Goal: Task Accomplishment & Management: Use online tool/utility

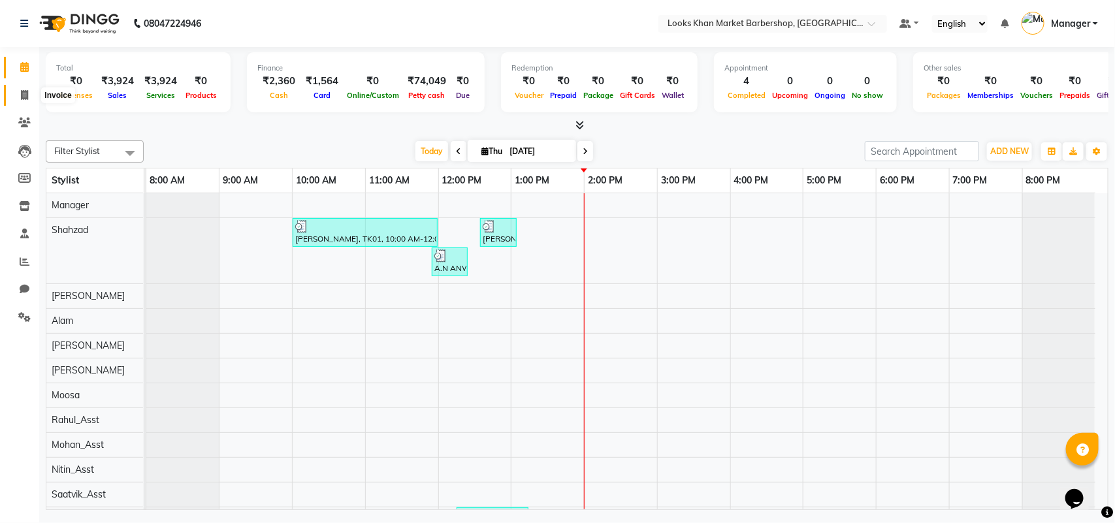
click at [31, 93] on span at bounding box center [24, 95] width 23 height 15
select select "service"
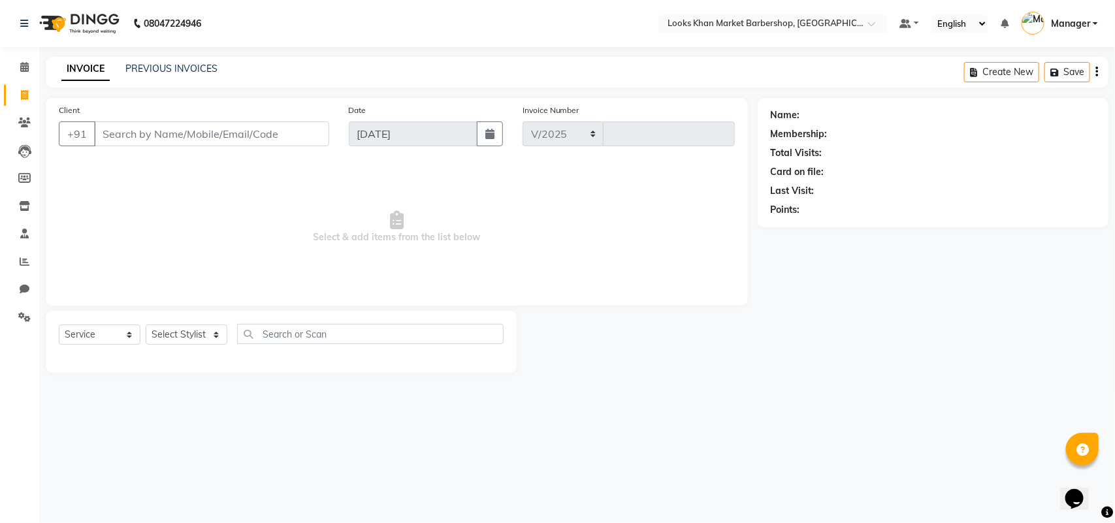
select select "8030"
type input "3379"
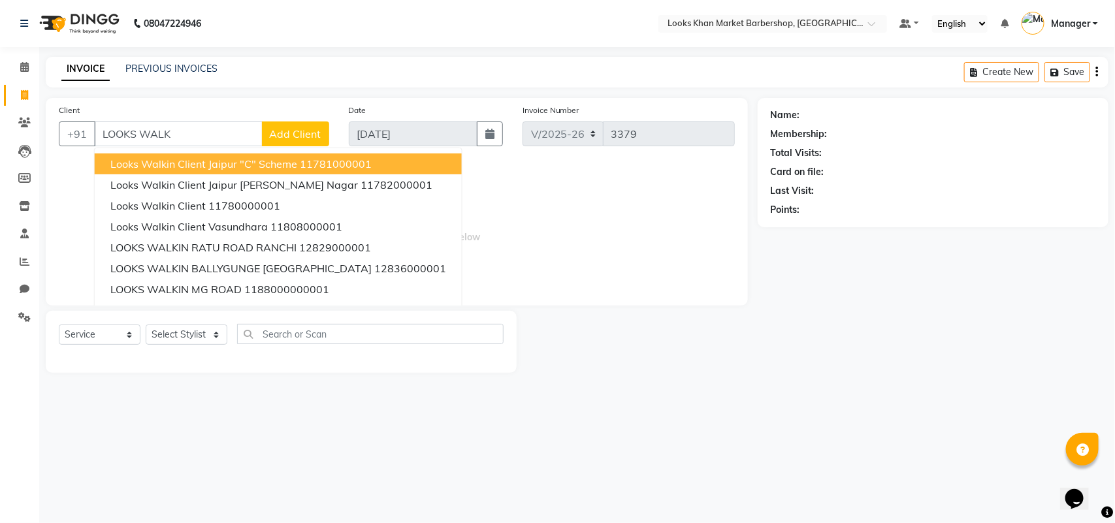
click at [191, 118] on div "Client +91 LOOKS WALK Looks Walkin Client Jaipur "C" Scheme 11781000001 Looks W…" at bounding box center [194, 130] width 290 height 54
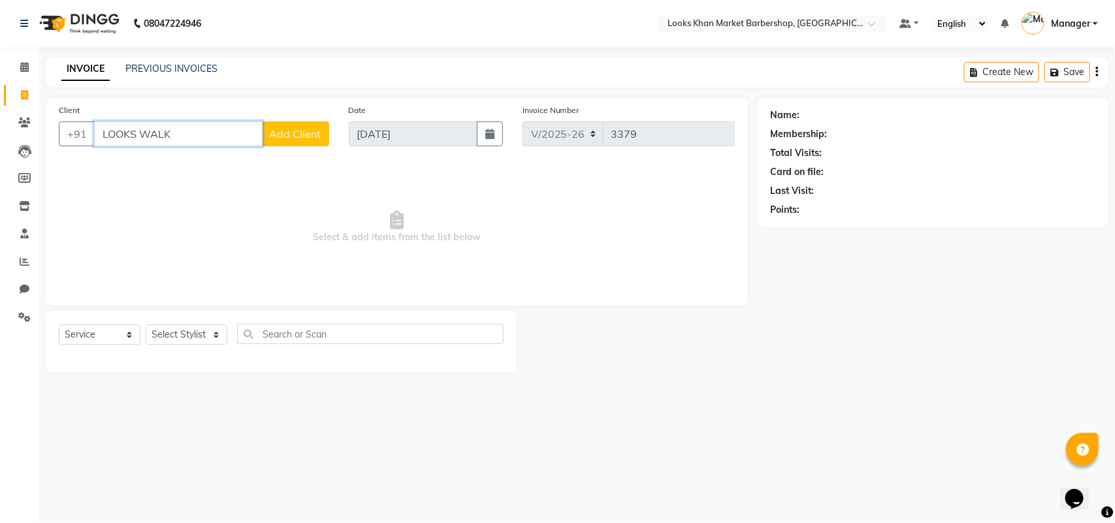
click at [194, 129] on input "LOOKS WALK" at bounding box center [178, 134] width 169 height 25
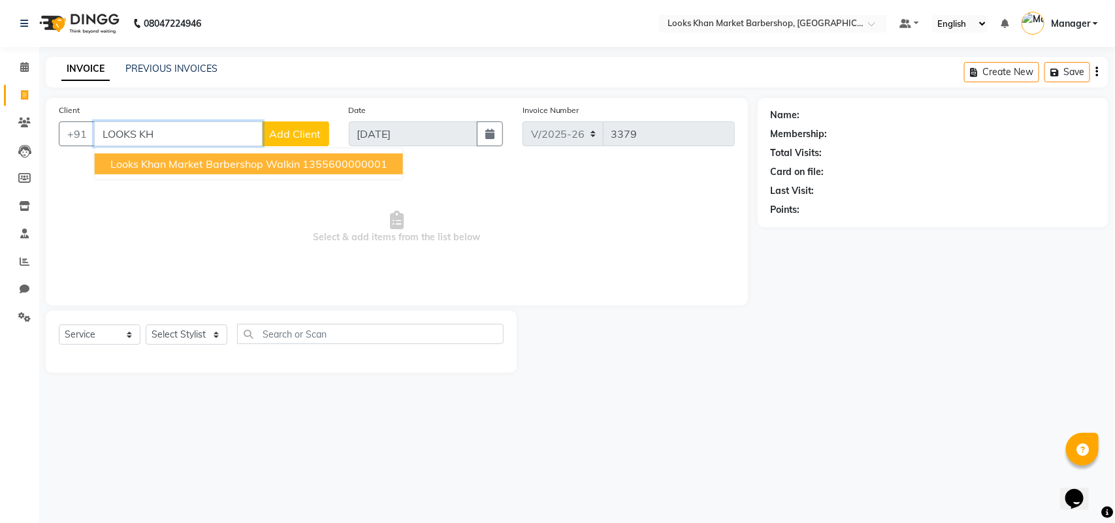
click at [210, 167] on span "Looks Khan Market Barbershop Walkin" at bounding box center [205, 163] width 190 height 13
type input "1355600000001"
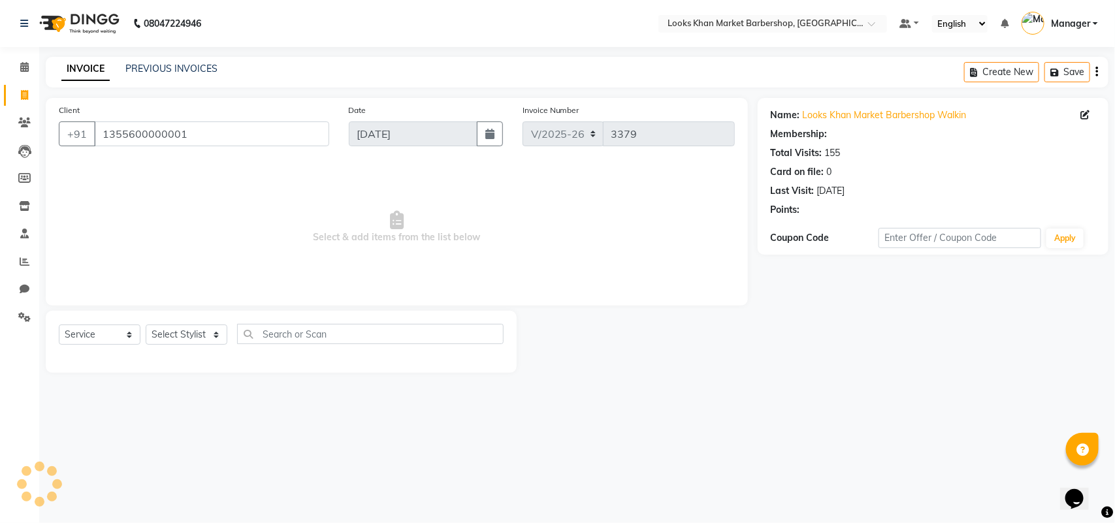
select select "1: Object"
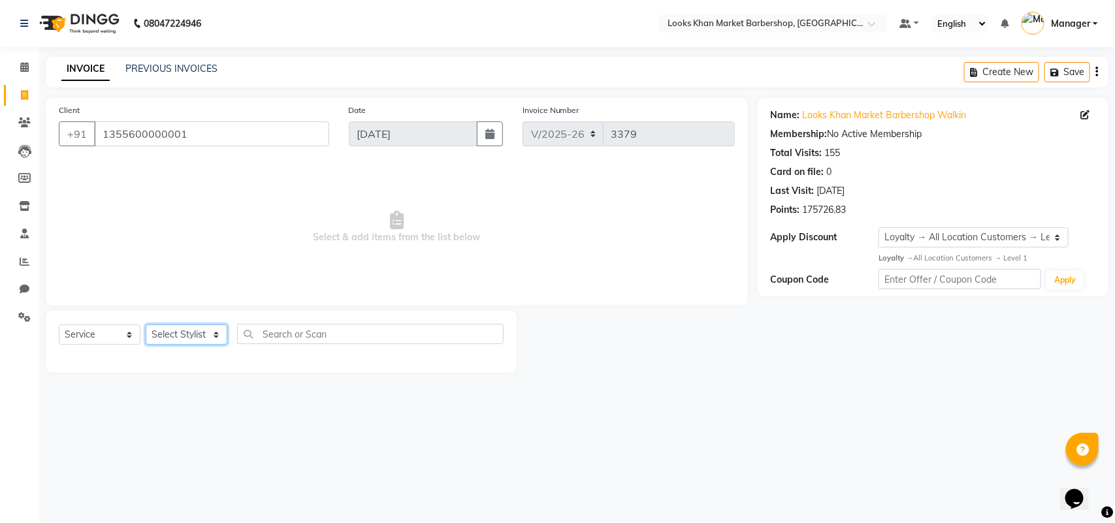
click at [197, 331] on select "Select Stylist Abhishek_pdct Akash_pdct Alam Counter_Sales [PERSON_NAME] [DATE]…" at bounding box center [187, 335] width 82 height 20
select select "72603"
click at [146, 325] on select "Select Stylist Abhishek_pdct Akash_pdct Alam Counter_Sales [PERSON_NAME] [DATE]…" at bounding box center [187, 335] width 82 height 20
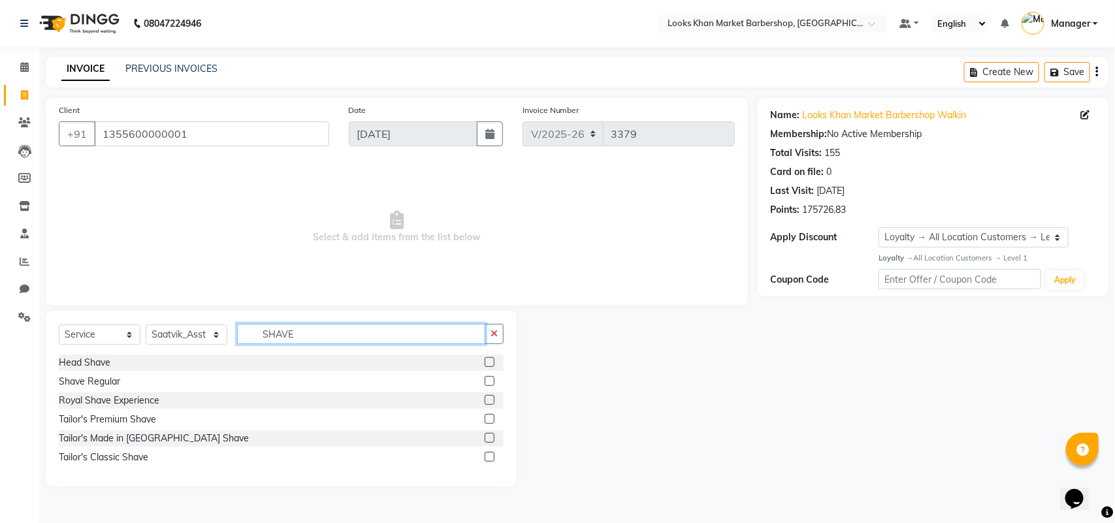
type input "SHAVE"
click at [490, 383] on label at bounding box center [490, 381] width 10 height 10
click at [490, 383] on input "checkbox" at bounding box center [489, 382] width 8 height 8
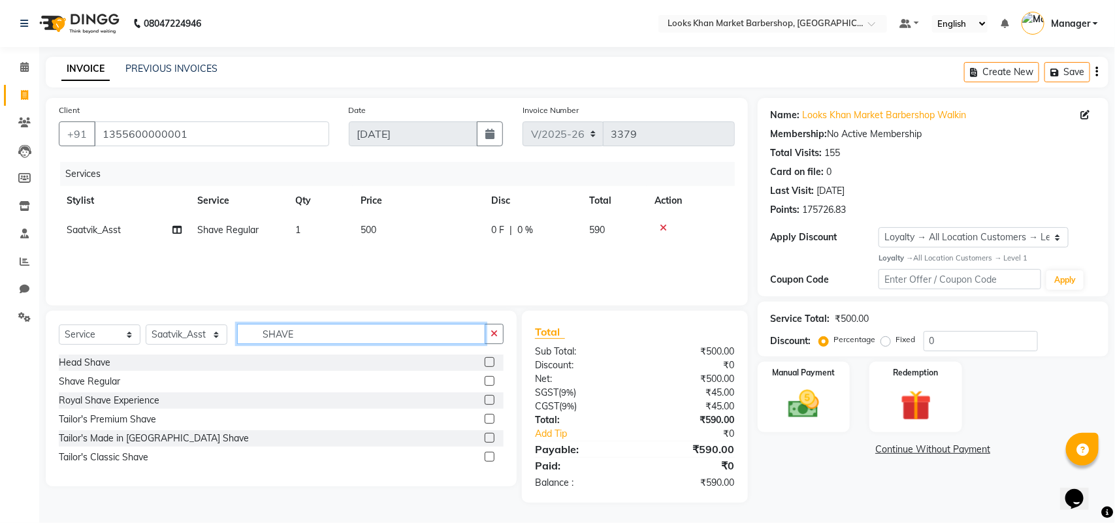
checkbox input "false"
click at [358, 333] on input "SHAVE" at bounding box center [361, 334] width 248 height 20
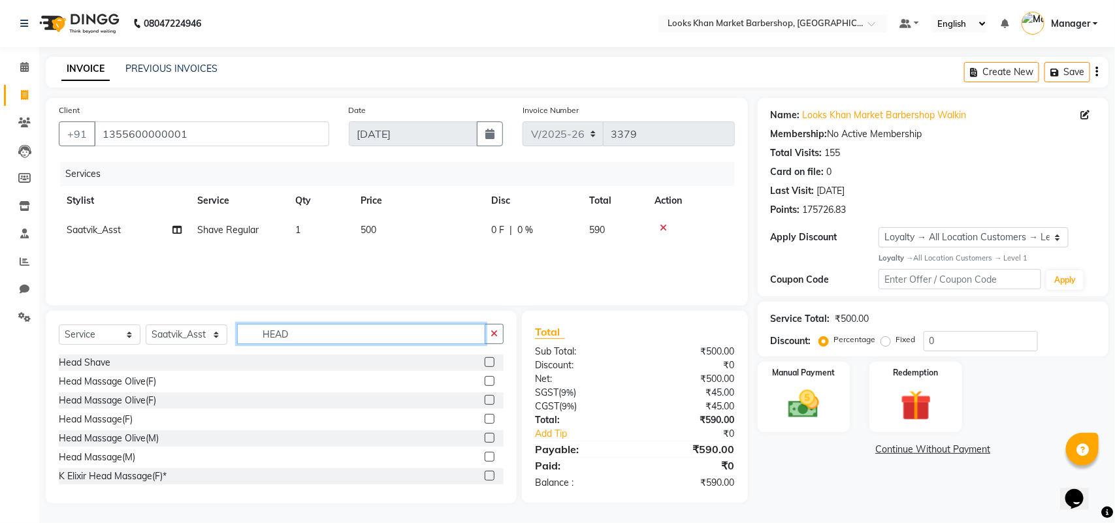
type input "HEAD"
click at [485, 436] on label at bounding box center [490, 438] width 10 height 10
click at [485, 436] on input "checkbox" at bounding box center [489, 439] width 8 height 8
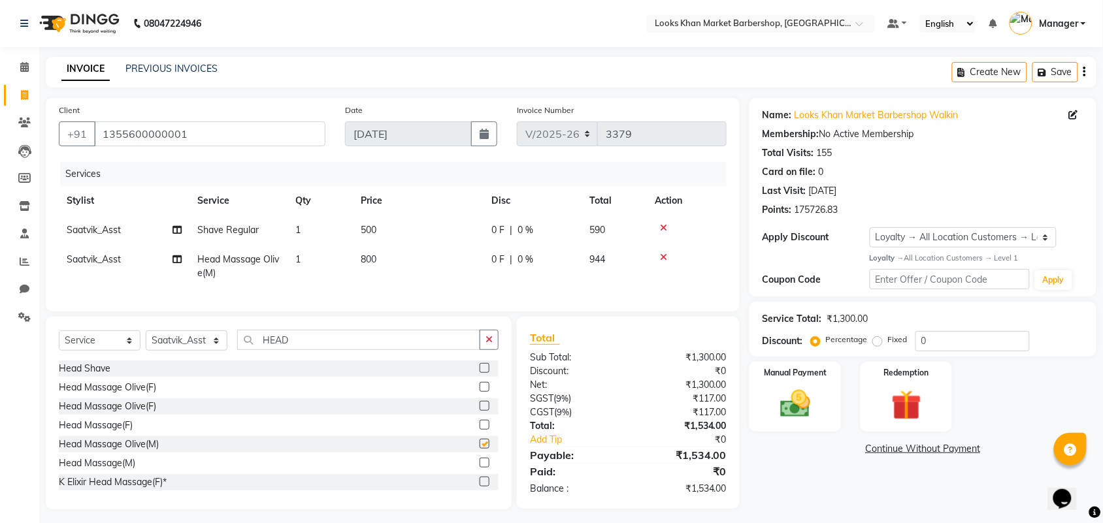
checkbox input "false"
click at [363, 259] on span "800" at bounding box center [369, 260] width 16 height 12
select select "72603"
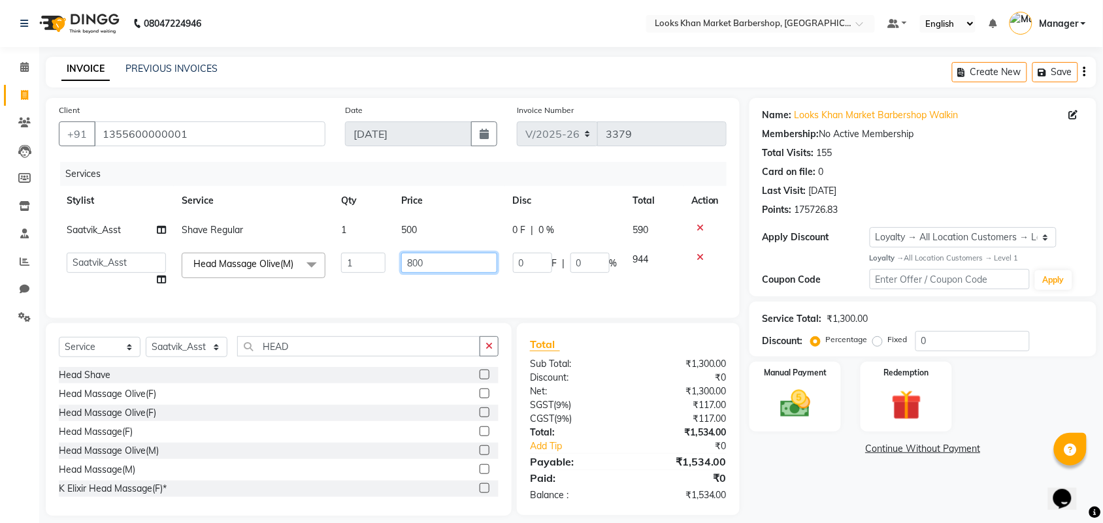
click at [454, 256] on input "800" at bounding box center [448, 263] width 95 height 20
type input "1000"
click at [404, 229] on td "500" at bounding box center [448, 230] width 111 height 29
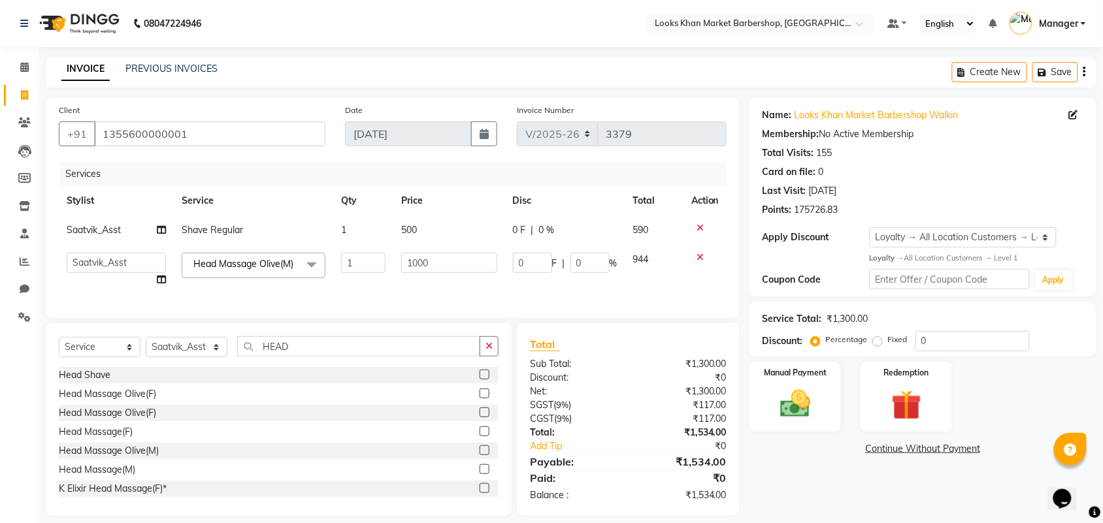
select select "72603"
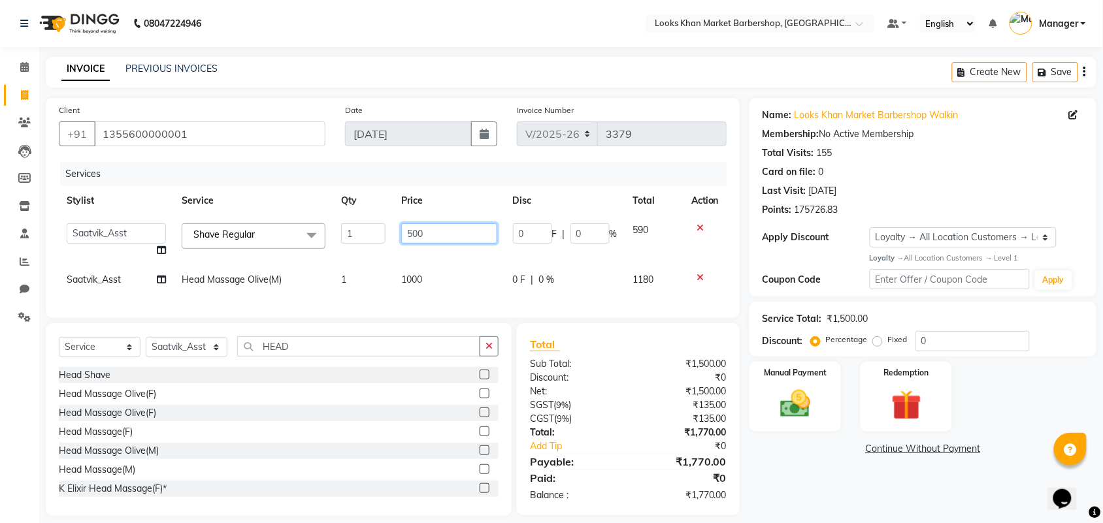
click at [471, 226] on input "500" at bounding box center [448, 233] width 95 height 20
type input "600"
click at [465, 198] on th "Price" at bounding box center [448, 200] width 111 height 29
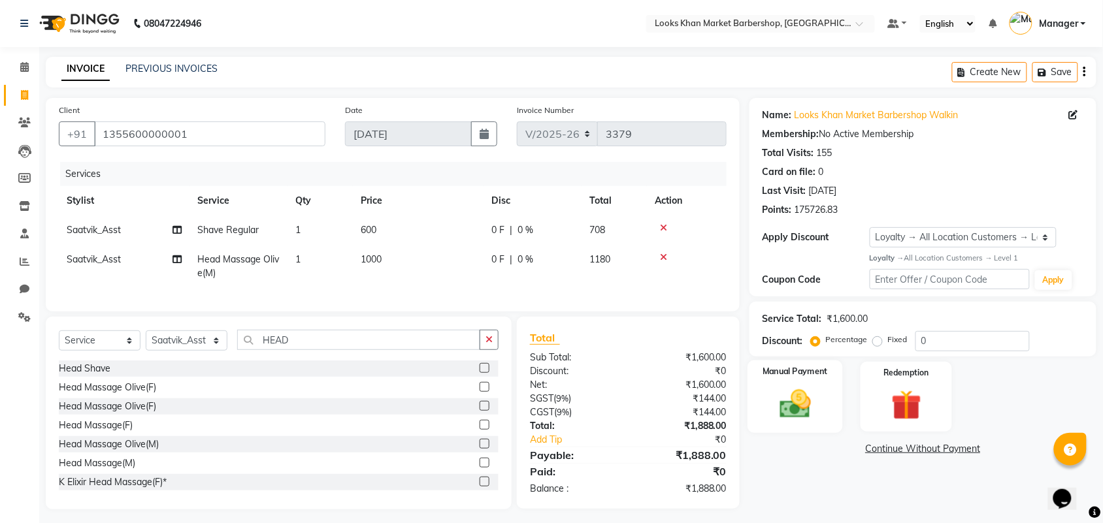
click at [812, 413] on img at bounding box center [795, 404] width 51 height 36
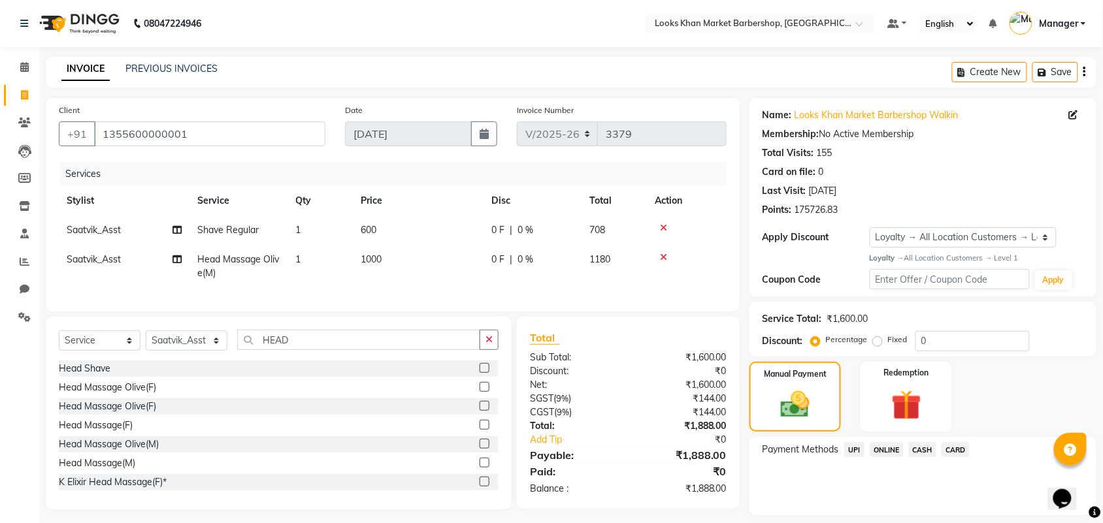
click at [921, 453] on span "CASH" at bounding box center [923, 449] width 28 height 15
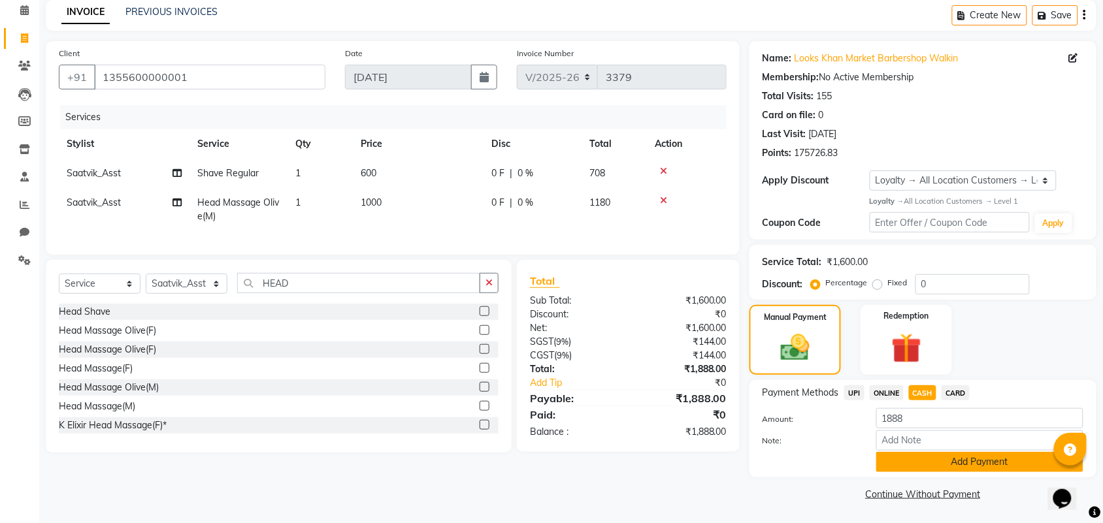
click at [925, 459] on button "Add Payment" at bounding box center [979, 462] width 207 height 20
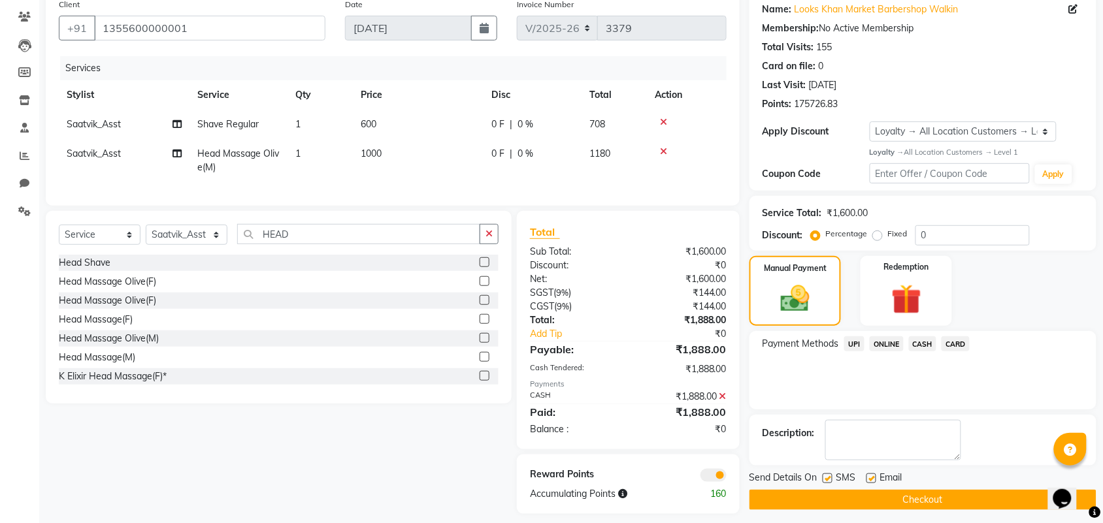
scroll to position [127, 0]
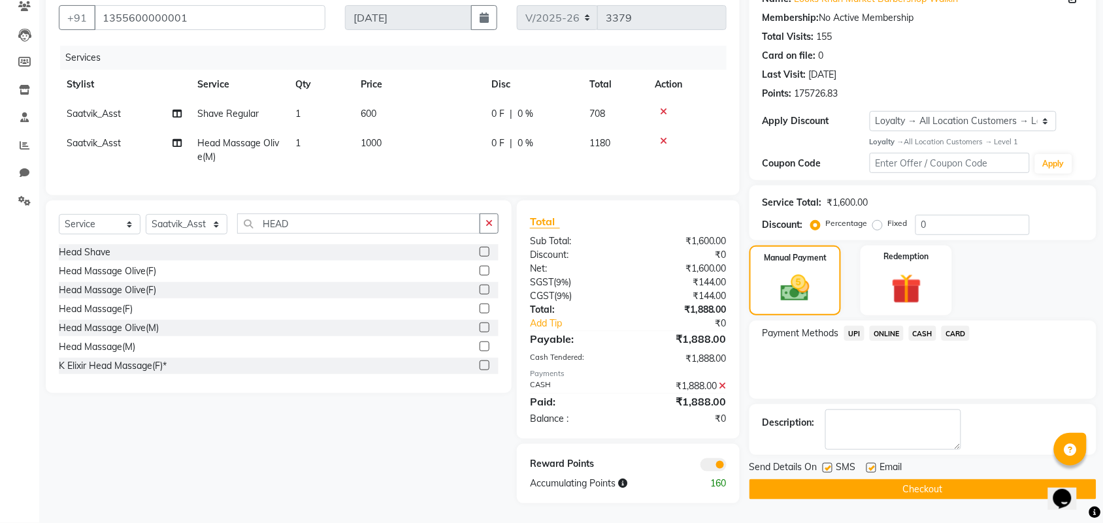
click at [904, 480] on button "Checkout" at bounding box center [923, 490] width 347 height 20
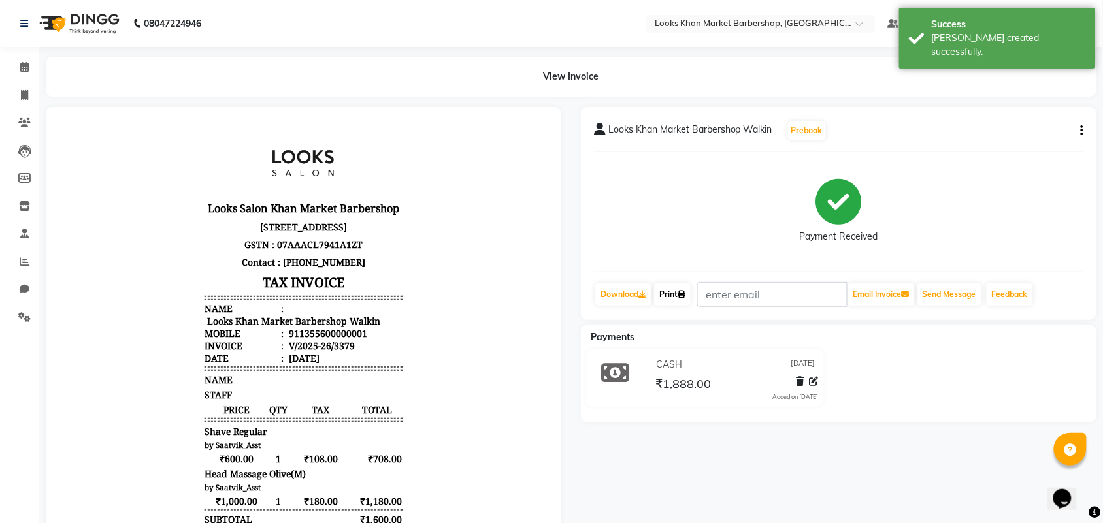
click at [667, 291] on link "Print" at bounding box center [672, 295] width 37 height 22
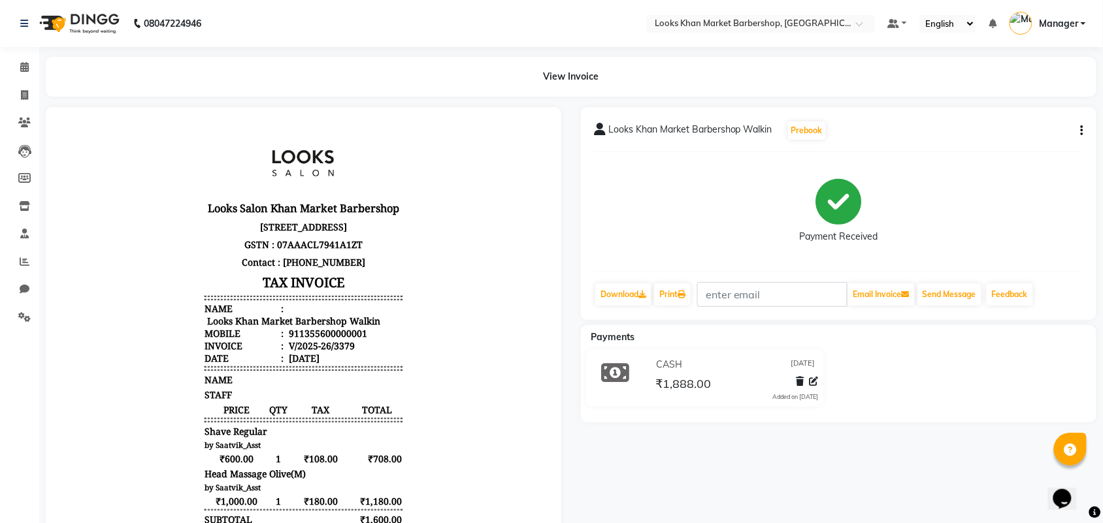
click at [1083, 131] on icon "button" at bounding box center [1082, 131] width 3 height 1
click at [776, 171] on div "Payment Received" at bounding box center [838, 212] width 489 height 98
click at [814, 380] on icon at bounding box center [814, 381] width 9 height 9
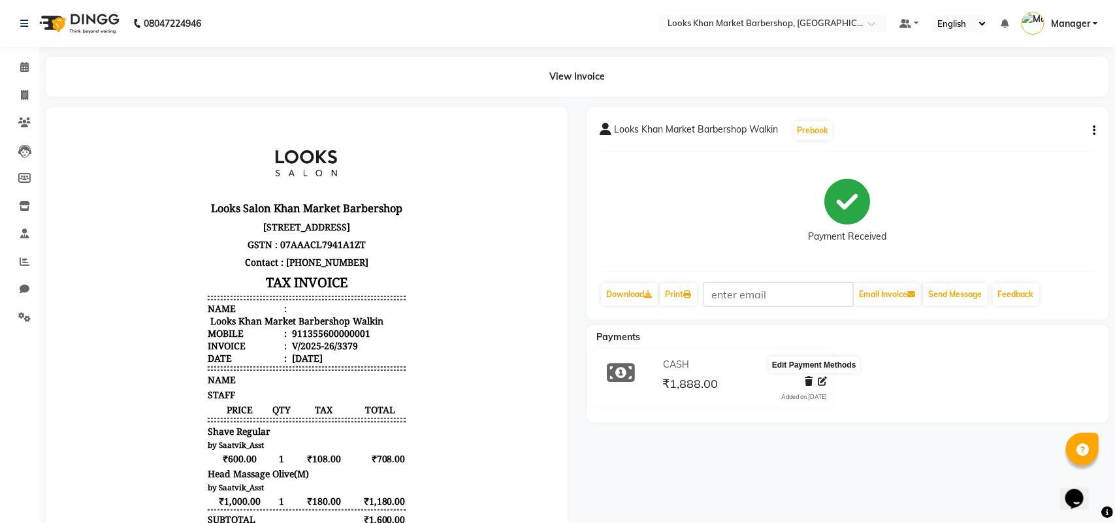
select select "1"
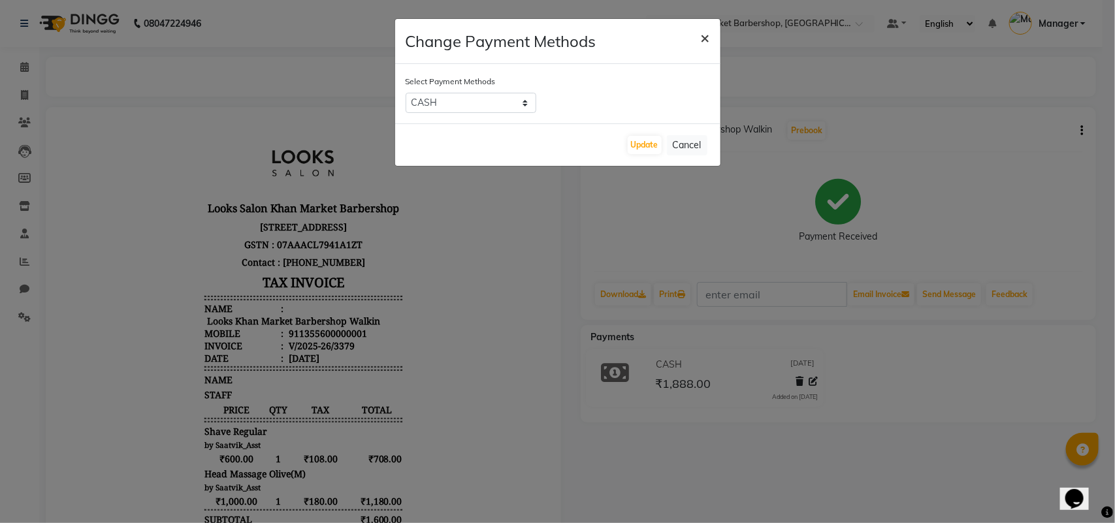
click at [706, 41] on span "×" at bounding box center [705, 37] width 9 height 20
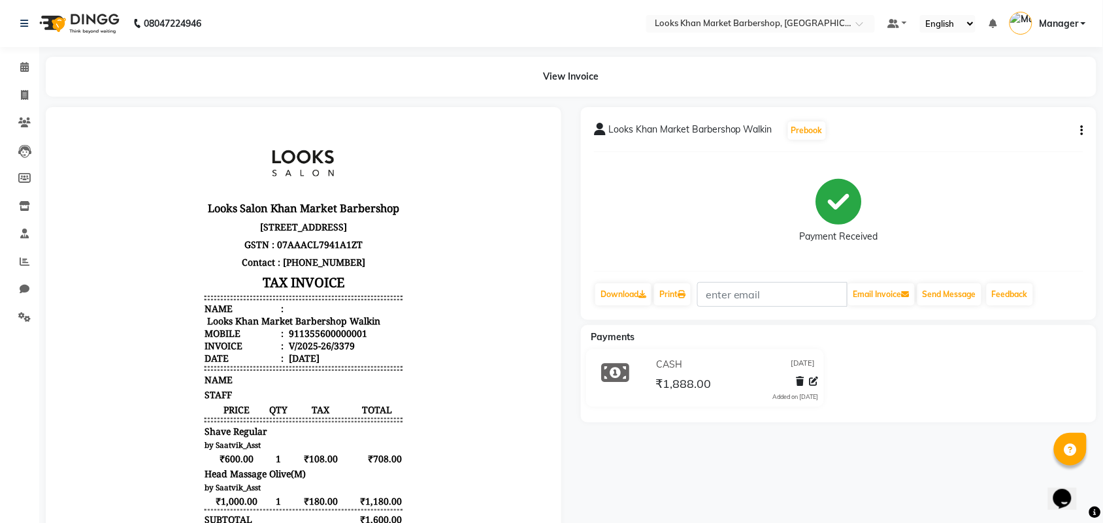
click at [95, 26] on img at bounding box center [78, 23] width 90 height 37
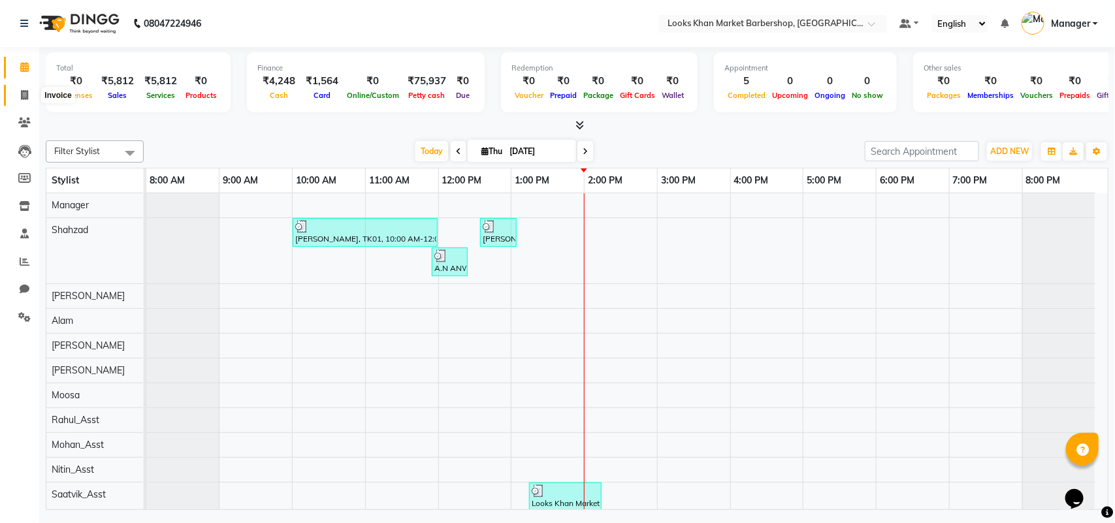
click at [21, 98] on icon at bounding box center [24, 95] width 7 height 10
select select "service"
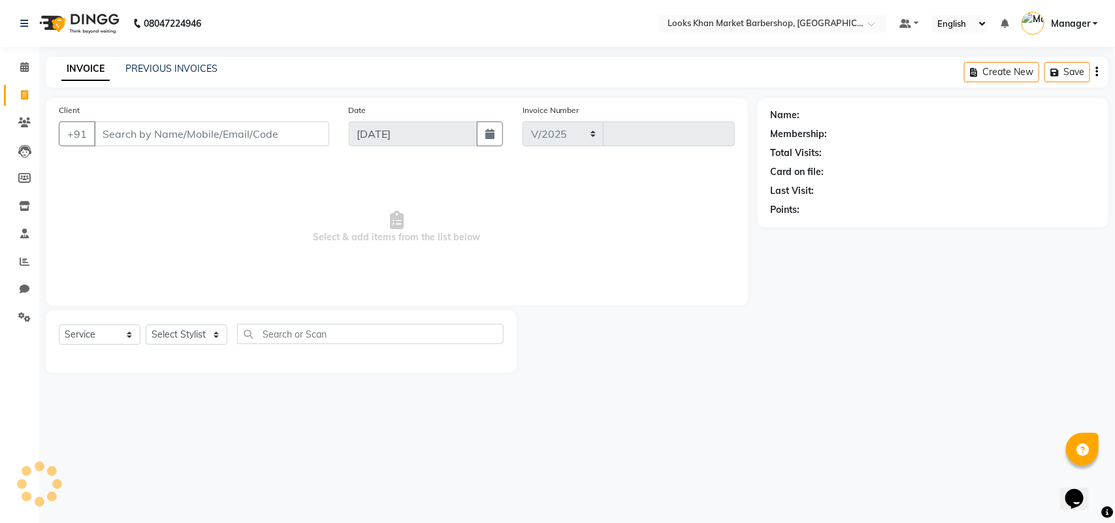
select select "8030"
type input "3380"
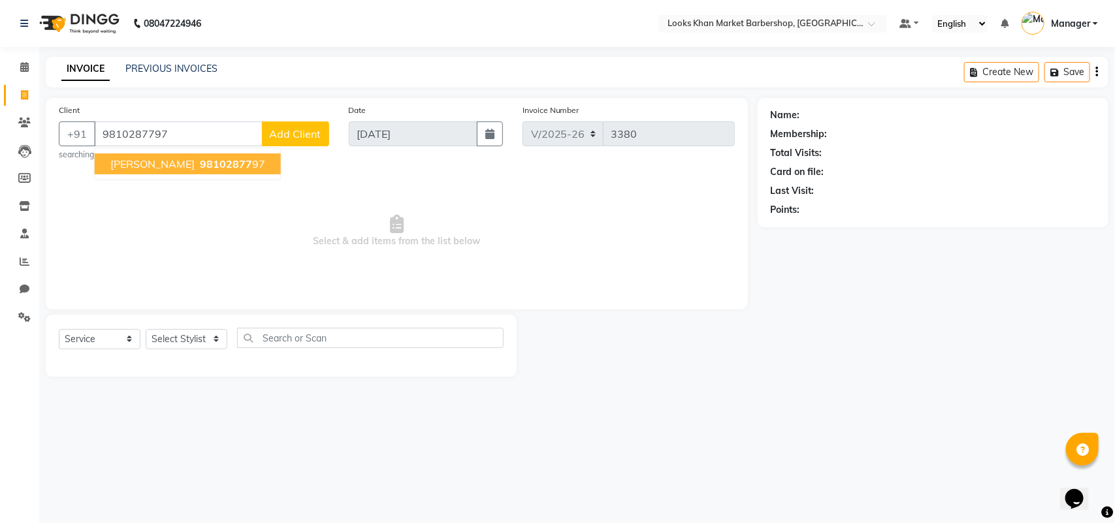
type input "9810287797"
select select "1: Object"
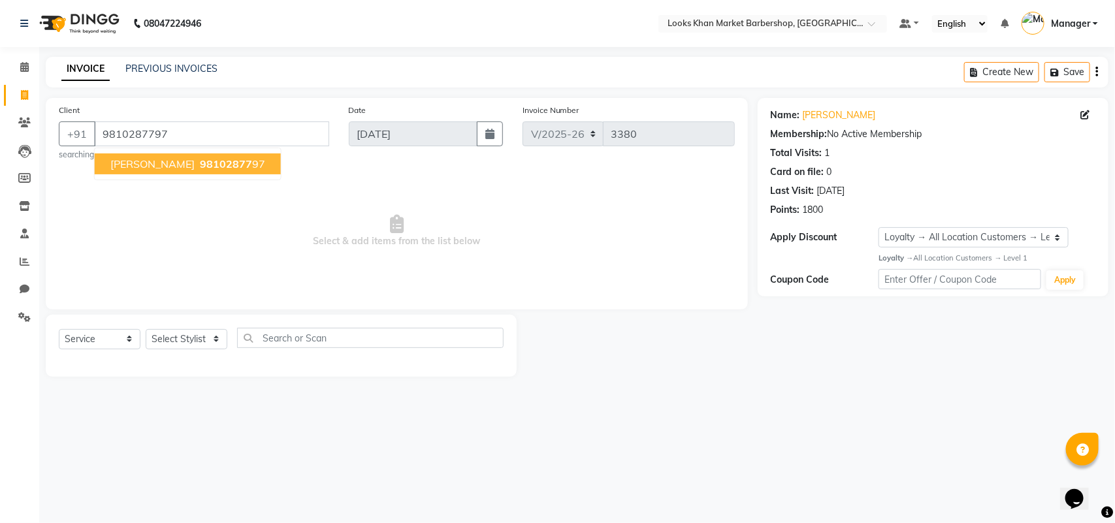
click at [203, 164] on span "98102877" at bounding box center [226, 163] width 52 height 13
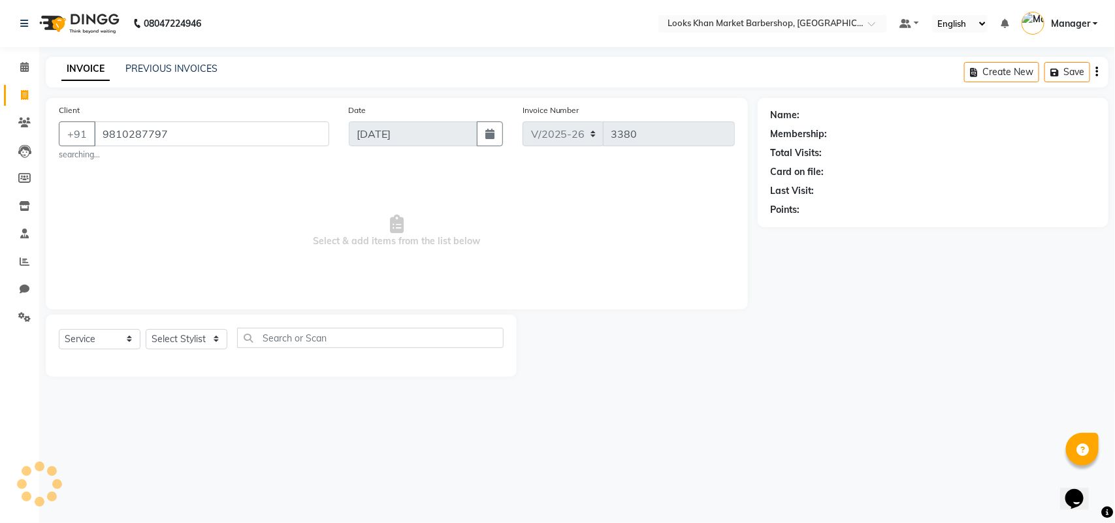
select select "1: Object"
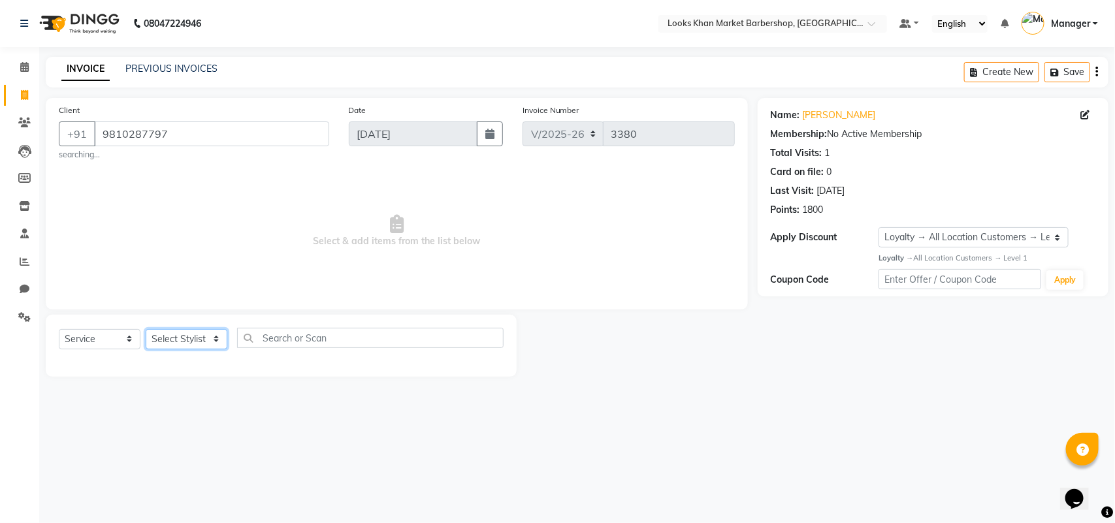
click at [216, 335] on select "Select Stylist Abhishek_pdct Akash_pdct Alam Counter_Sales [PERSON_NAME] [DATE]…" at bounding box center [187, 339] width 82 height 20
select select "72599"
click at [146, 329] on select "Select Stylist Abhishek_pdct Akash_pdct Alam Counter_Sales [PERSON_NAME] [DATE]…" at bounding box center [187, 339] width 82 height 20
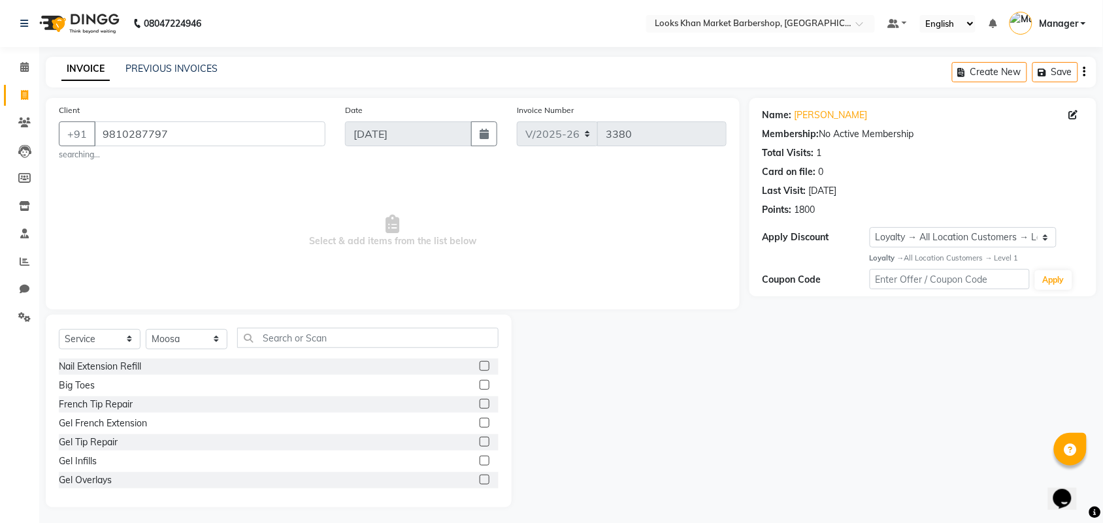
click at [301, 350] on div "Select Service Product Membership Package Voucher Prepaid Gift Card Select Styl…" at bounding box center [279, 343] width 440 height 31
click at [299, 340] on input "text" at bounding box center [367, 338] width 261 height 20
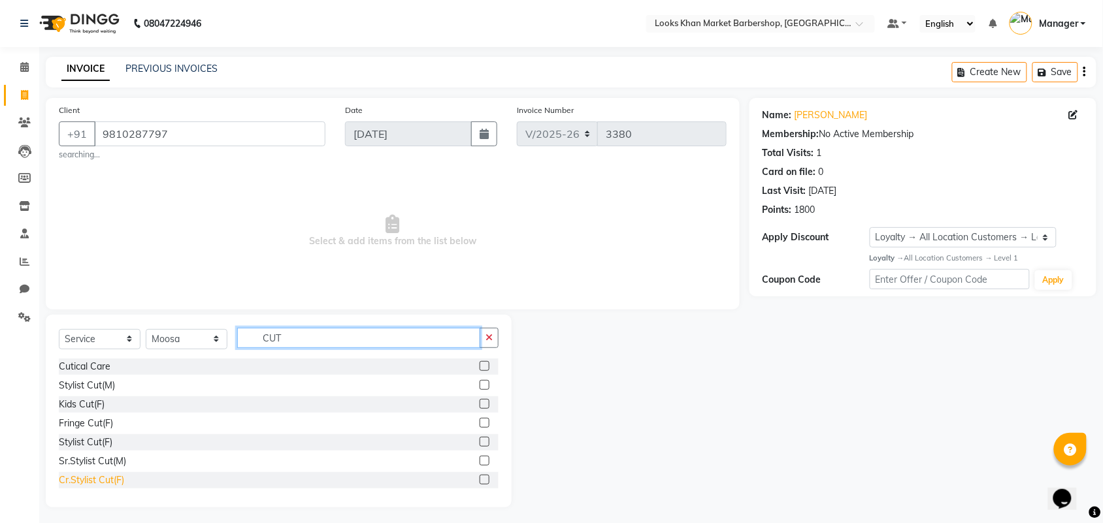
type input "CUT"
click at [90, 476] on div "Cr.Stylist Cut(F)" at bounding box center [91, 481] width 65 height 14
checkbox input "false"
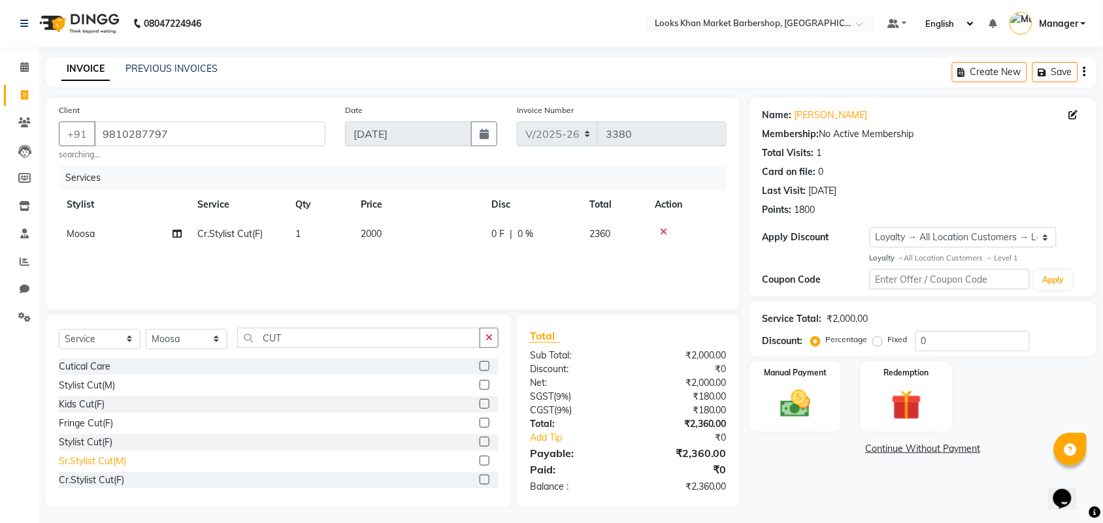
click at [121, 458] on div "Sr.Stylist Cut(M)" at bounding box center [92, 462] width 67 height 14
checkbox input "false"
click at [660, 233] on icon at bounding box center [663, 231] width 7 height 9
click at [389, 235] on td "1000" at bounding box center [418, 234] width 131 height 29
select select "72599"
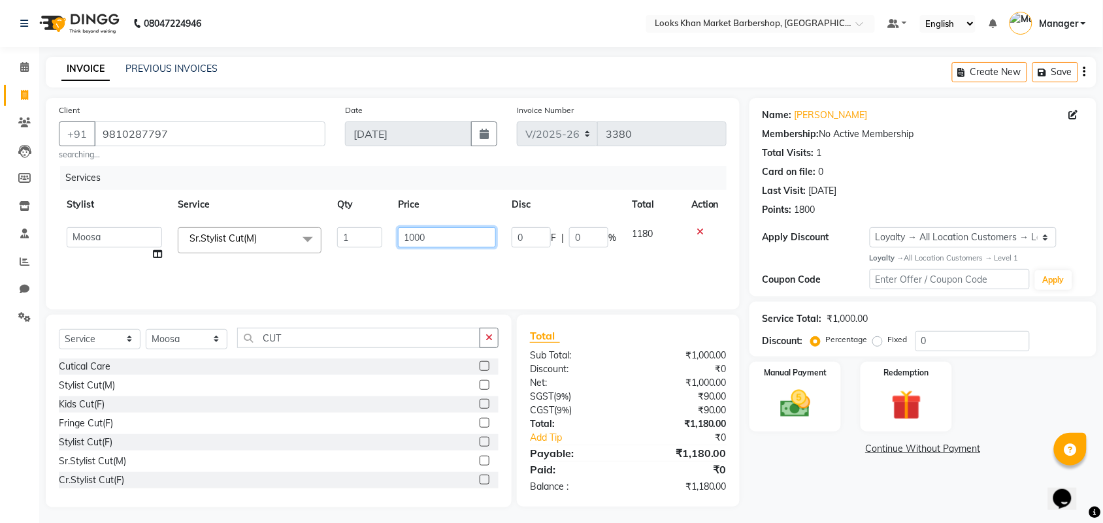
click at [417, 237] on input "1000" at bounding box center [447, 237] width 98 height 20
type input "1500"
click at [768, 405] on div "Manual Payment" at bounding box center [795, 397] width 95 height 73
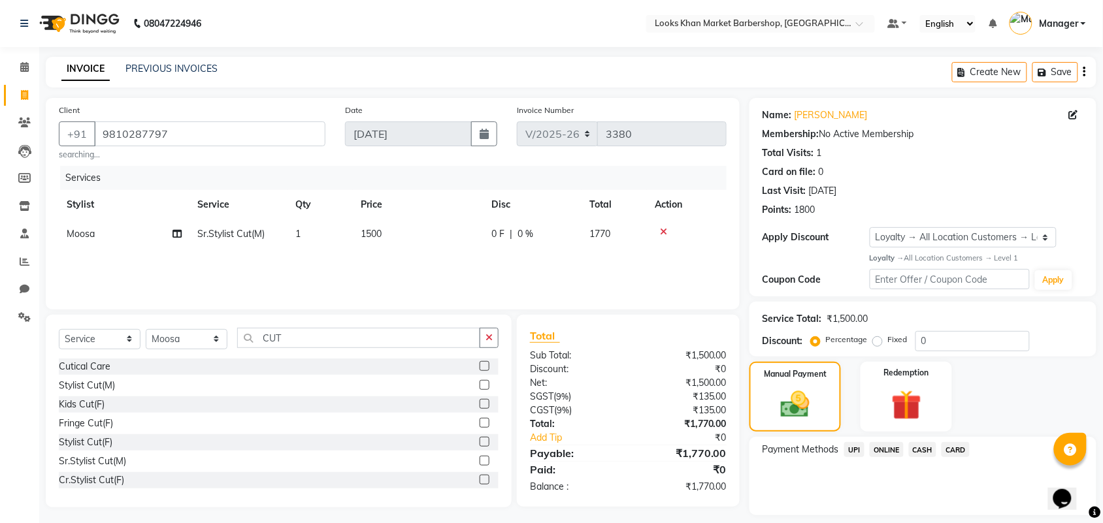
click at [859, 446] on span "UPI" at bounding box center [854, 449] width 20 height 15
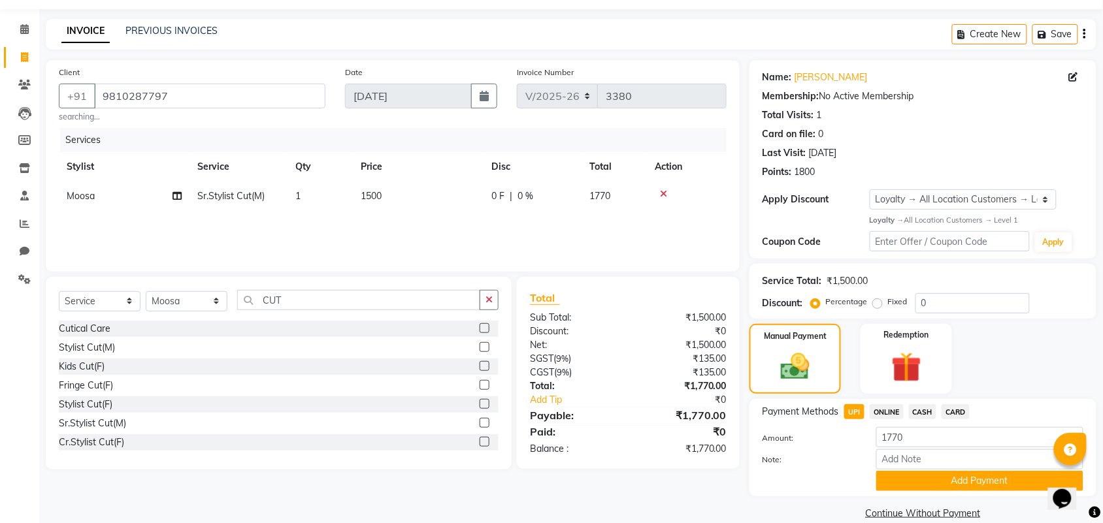
scroll to position [57, 0]
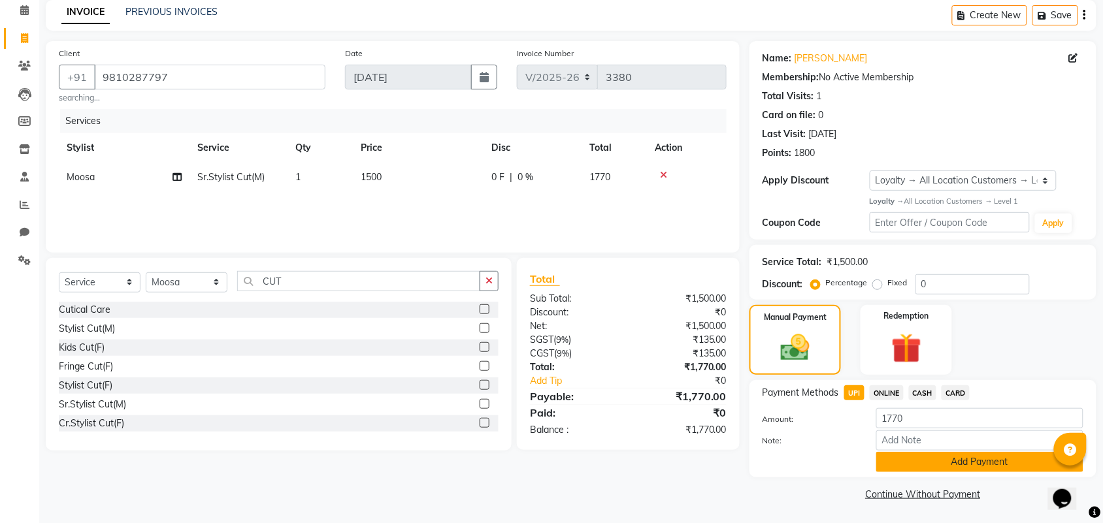
click at [945, 461] on button "Add Payment" at bounding box center [979, 462] width 207 height 20
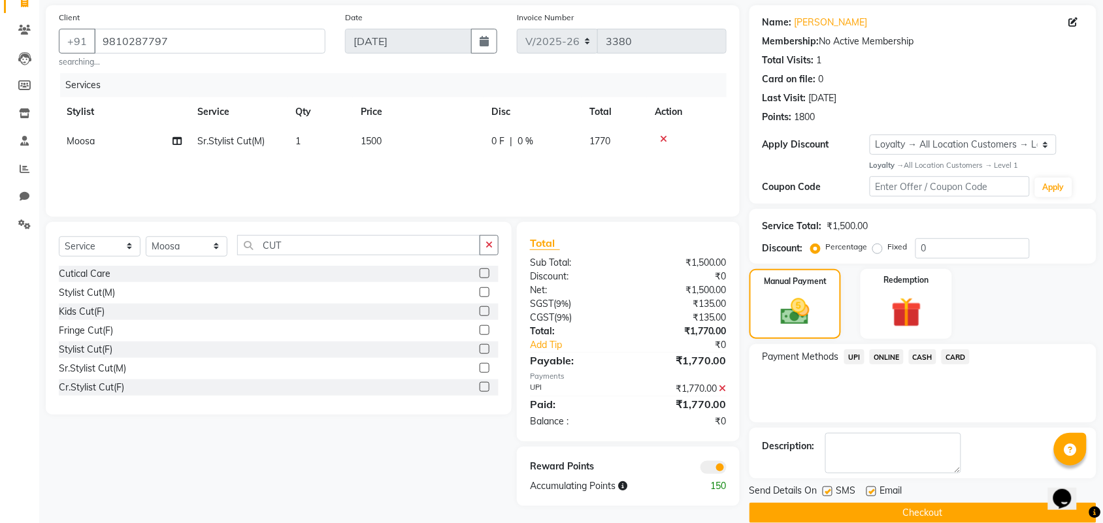
scroll to position [112, 0]
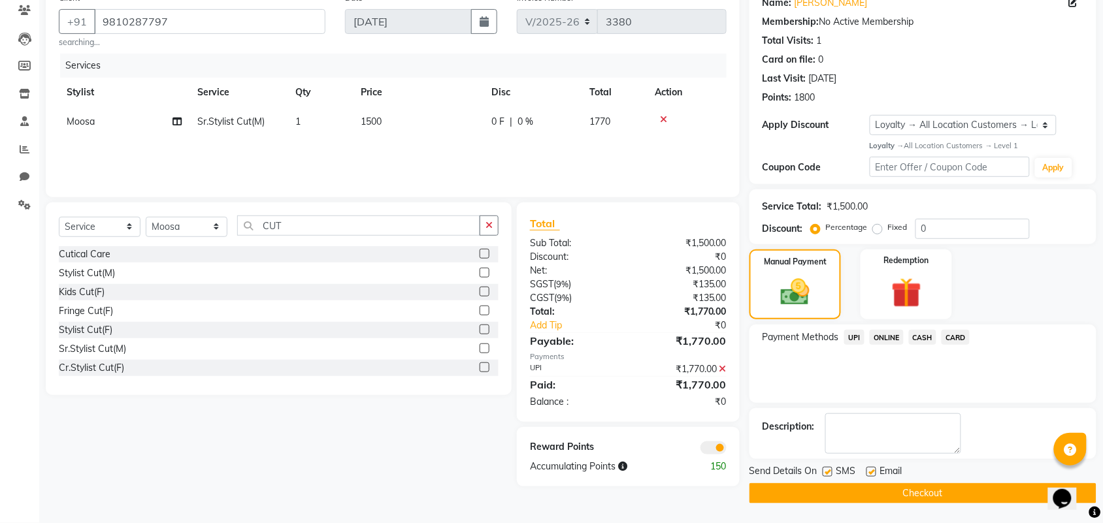
click at [799, 485] on button "Checkout" at bounding box center [923, 494] width 347 height 20
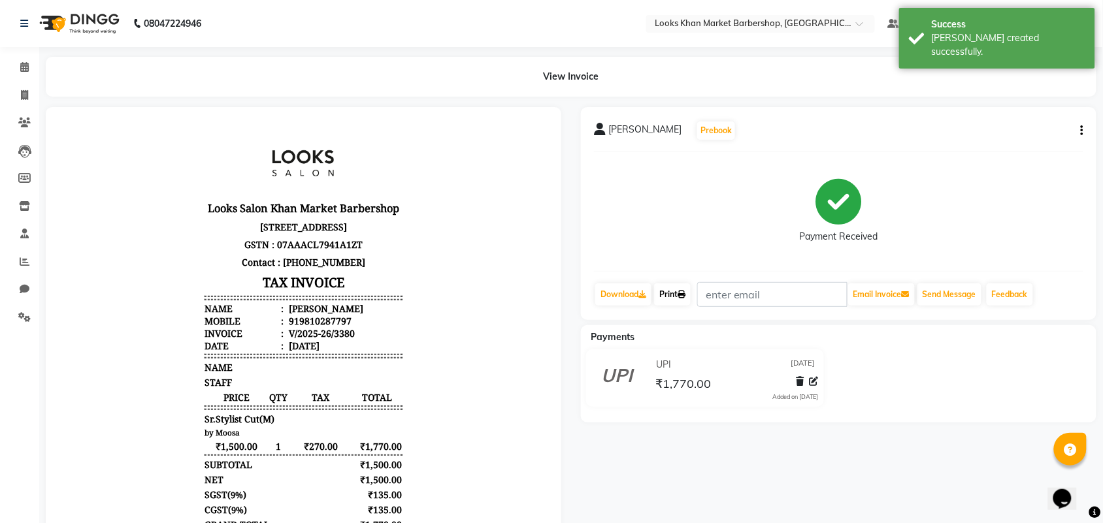
click at [665, 289] on link "Print" at bounding box center [672, 295] width 37 height 22
